Goal: Transaction & Acquisition: Purchase product/service

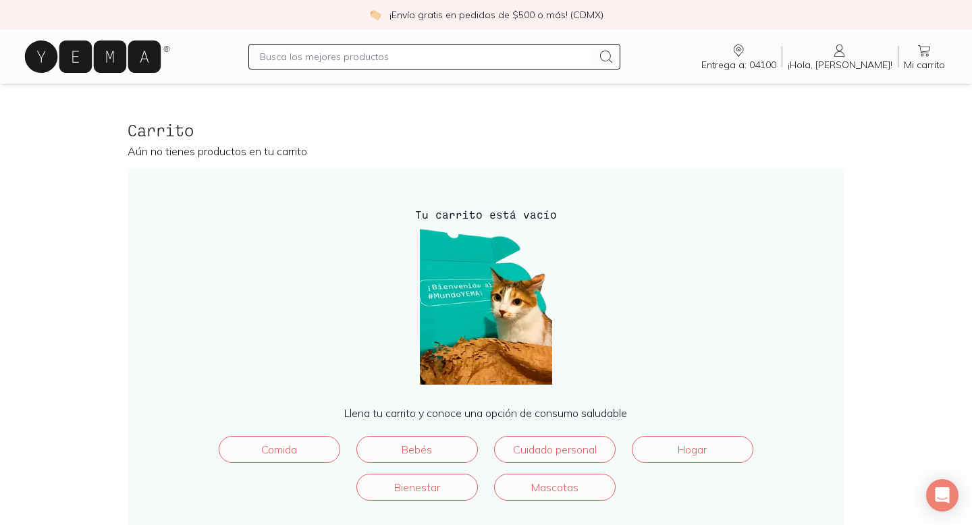
click at [334, 57] on input "text" at bounding box center [426, 57] width 332 height 16
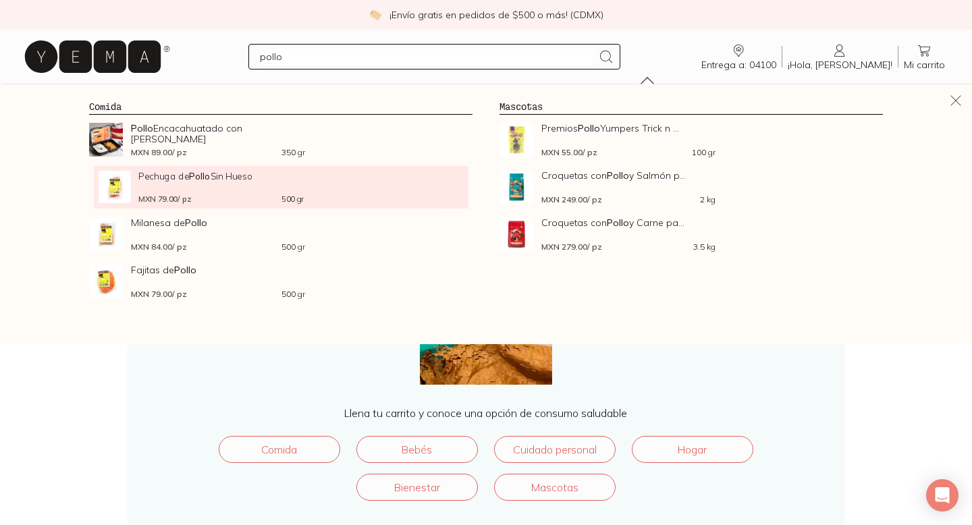
type input "pollo"
click at [240, 181] on div "Pechuga de Pollo Sin Hueso MXN 79.00 / pz 500 gr" at bounding box center [220, 187] width 165 height 32
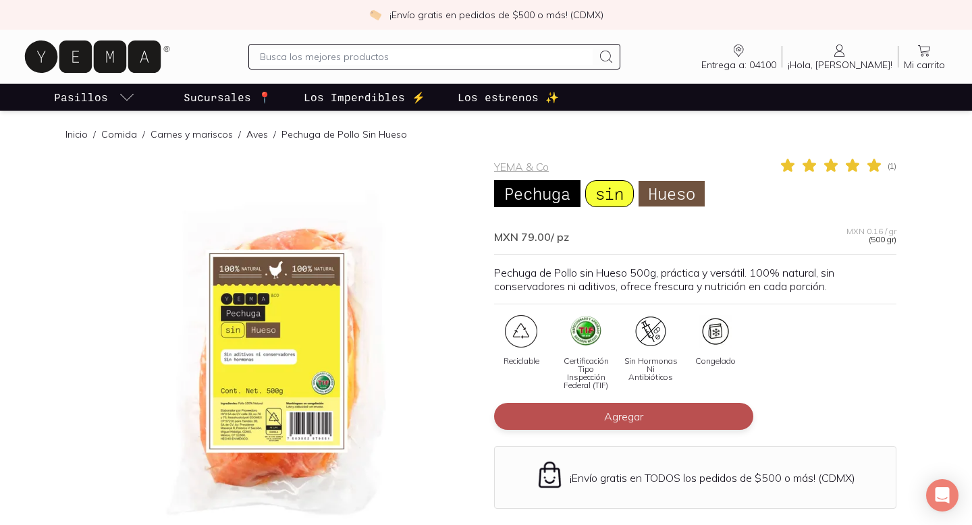
click at [634, 421] on span "Agregar" at bounding box center [623, 417] width 39 height 14
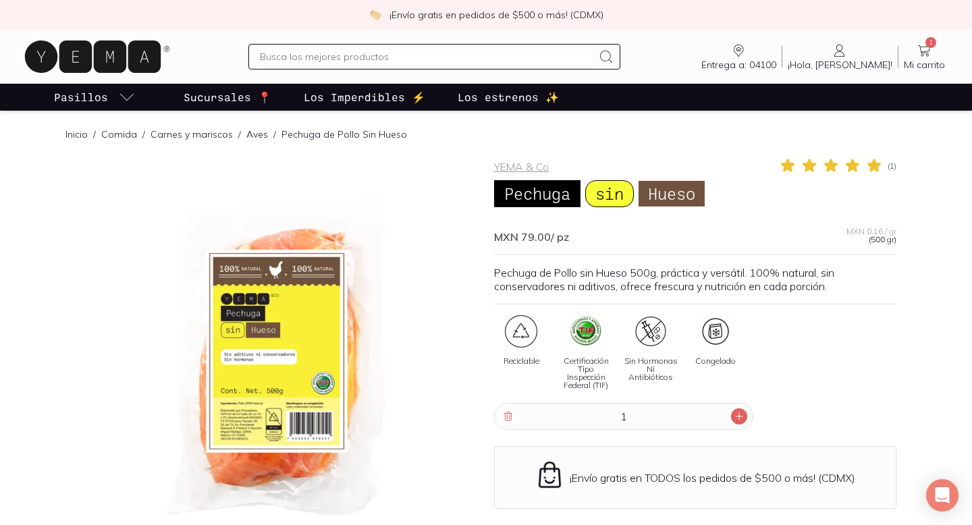
click at [736, 415] on icon at bounding box center [739, 416] width 11 height 11
type input "2"
click at [338, 52] on input "text" at bounding box center [426, 57] width 332 height 16
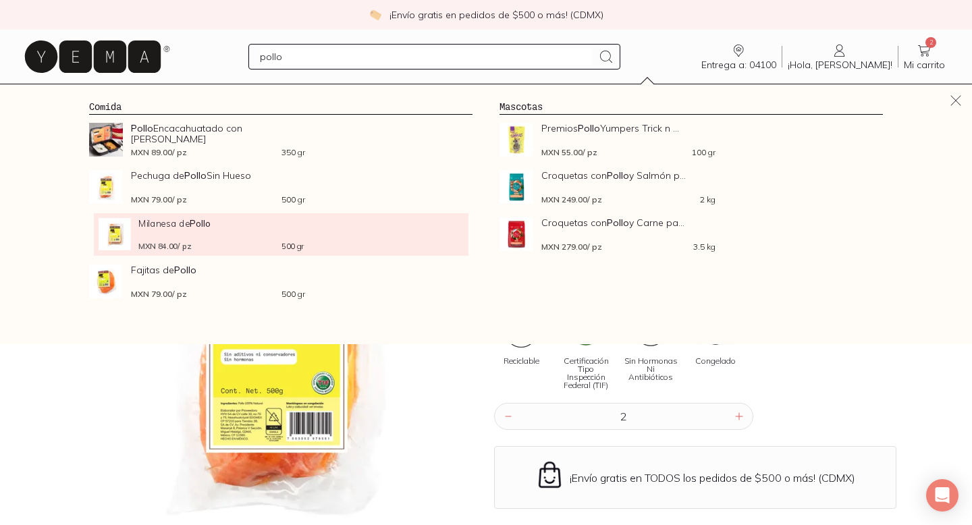
type input "pollo"
click at [168, 222] on span "Milanesa de Pollo" at bounding box center [220, 223] width 165 height 10
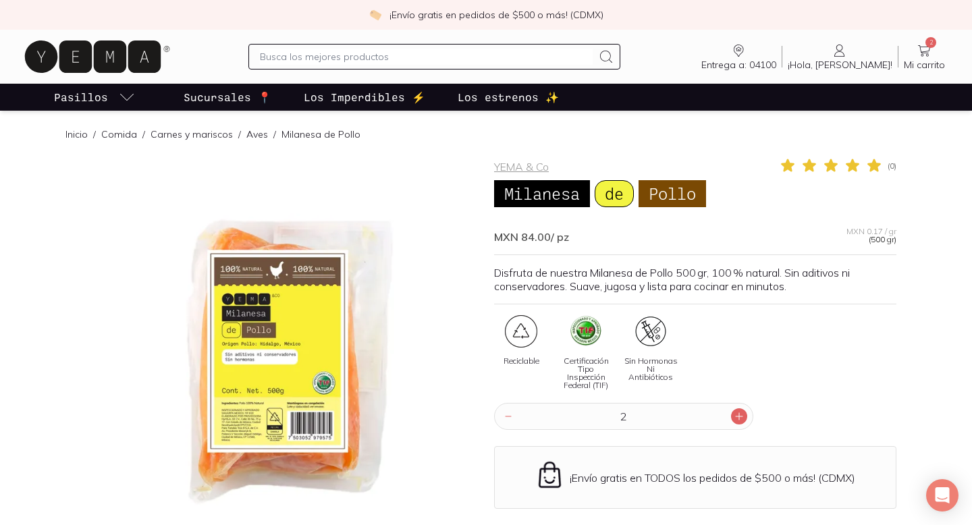
click at [734, 422] on div at bounding box center [739, 417] width 16 height 16
type input "3"
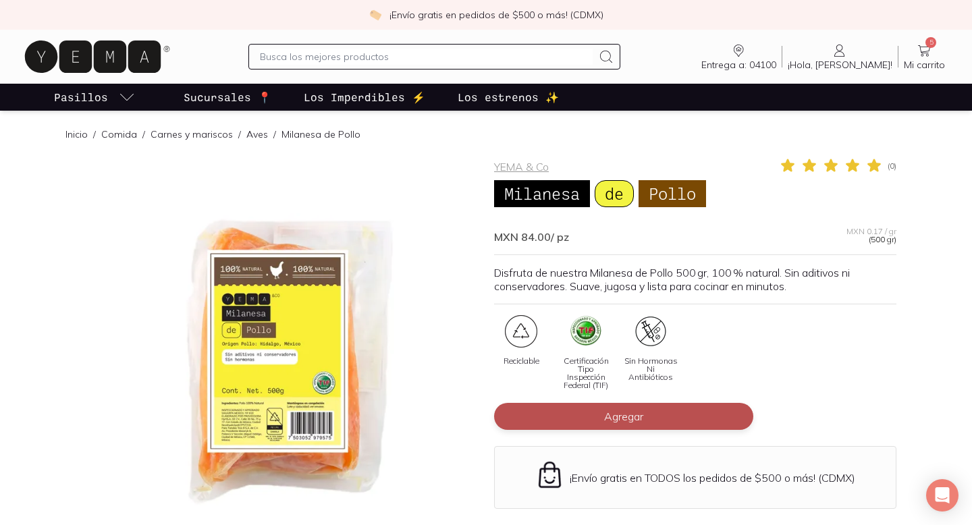
click at [599, 421] on button "Agregar" at bounding box center [623, 416] width 259 height 27
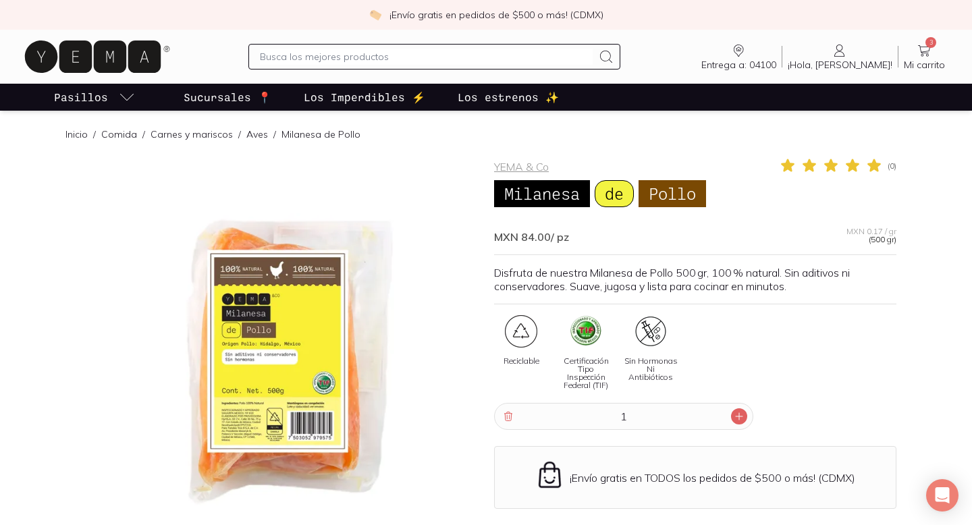
click at [745, 421] on div at bounding box center [739, 417] width 16 height 16
type input "2"
click at [344, 64] on input "text" at bounding box center [426, 57] width 332 height 16
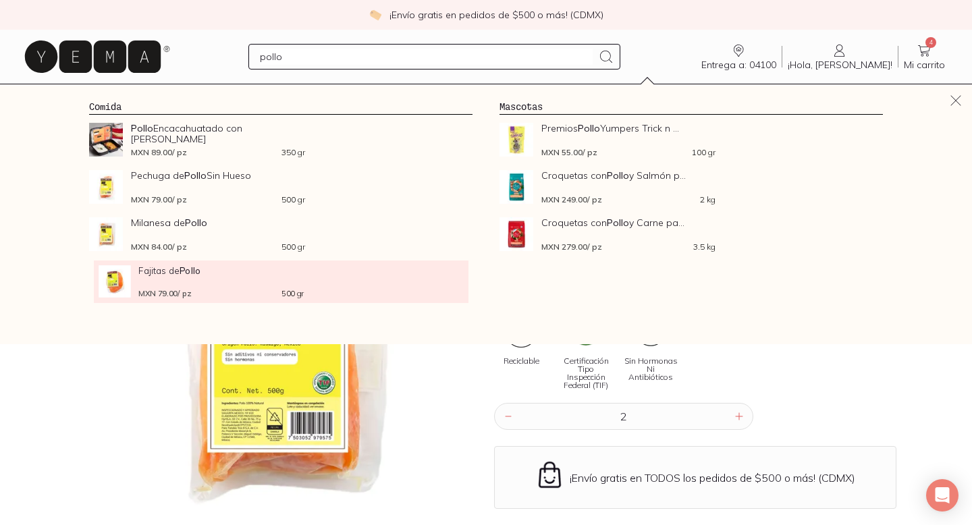
type input "pollo"
click at [165, 298] on li "Fajitas de Pollo MXN 79.00 / pz 500 gr" at bounding box center [281, 282] width 375 height 43
click at [167, 285] on div "Fajitas de Pollo MXN 79.00 / pz 500 gr" at bounding box center [220, 281] width 165 height 32
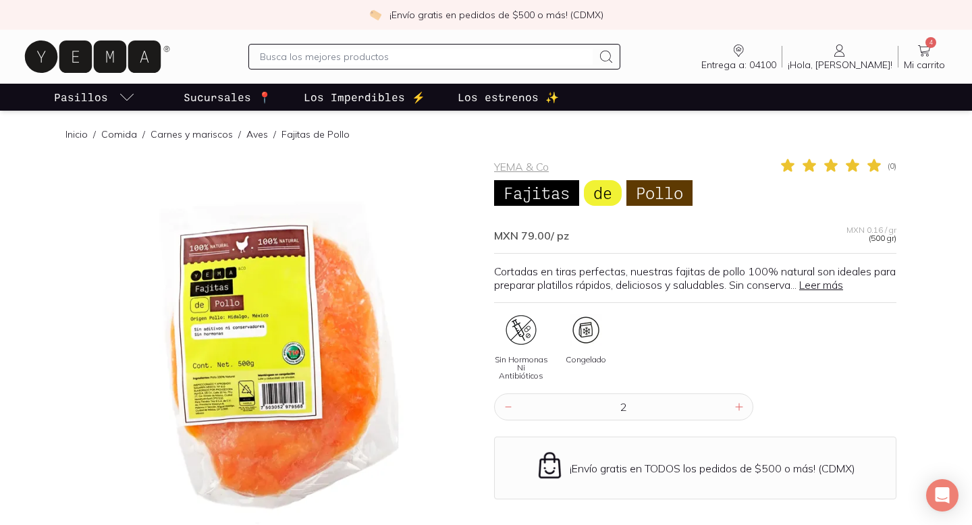
click at [681, 409] on input "2" at bounding box center [624, 407] width 215 height 26
type input "2"
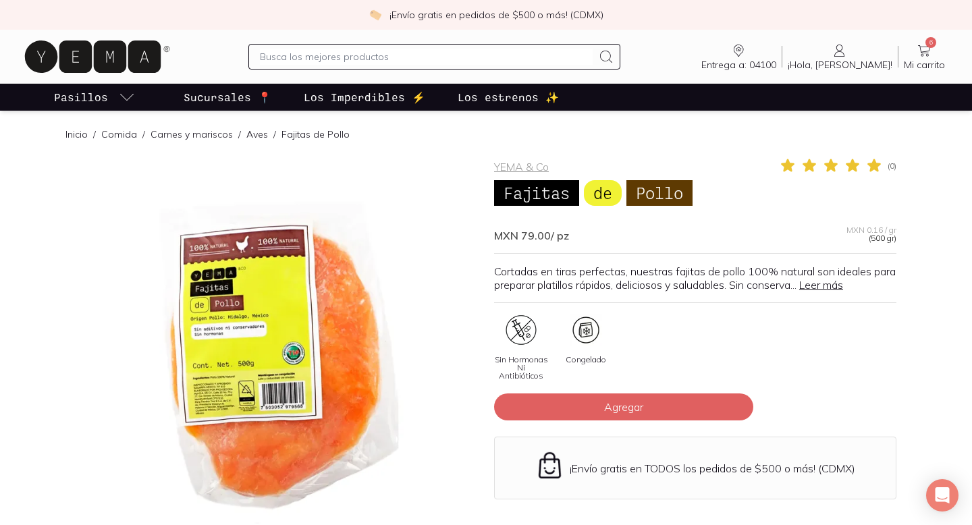
click at [338, 53] on input "text" at bounding box center [426, 57] width 332 height 16
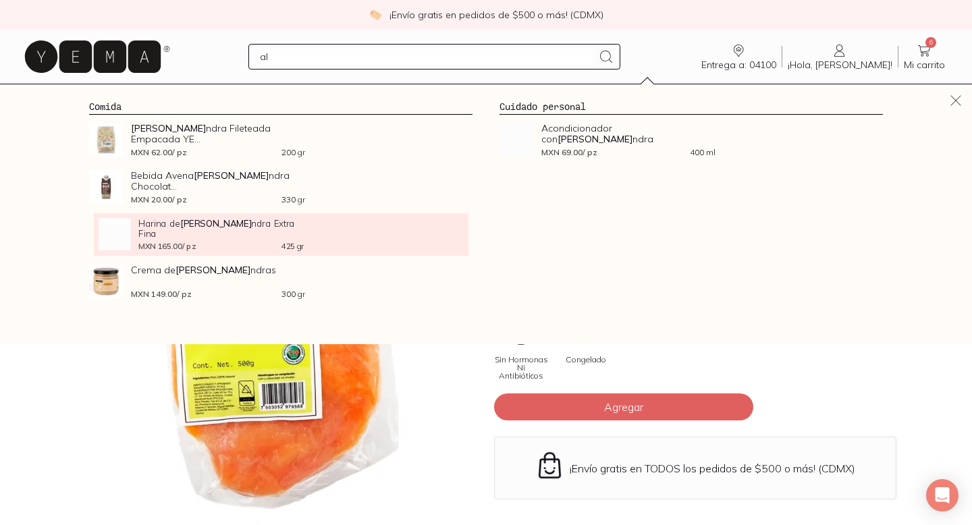
type input "a"
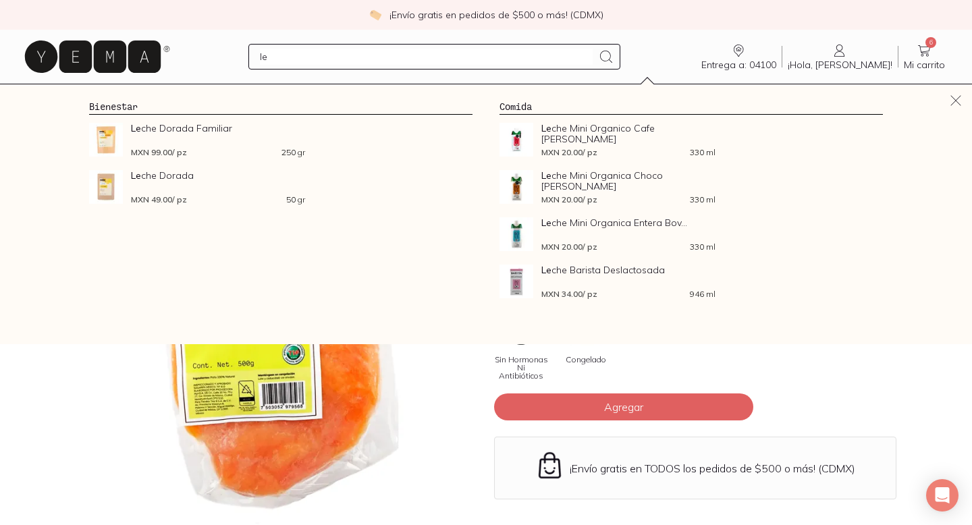
type input "l"
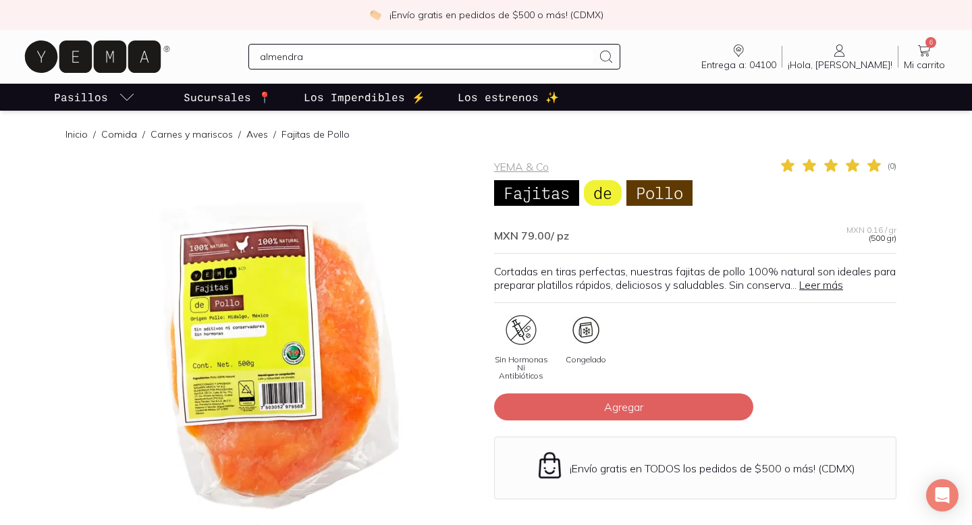
type input "almendra"
